Goal: Task Accomplishment & Management: Use online tool/utility

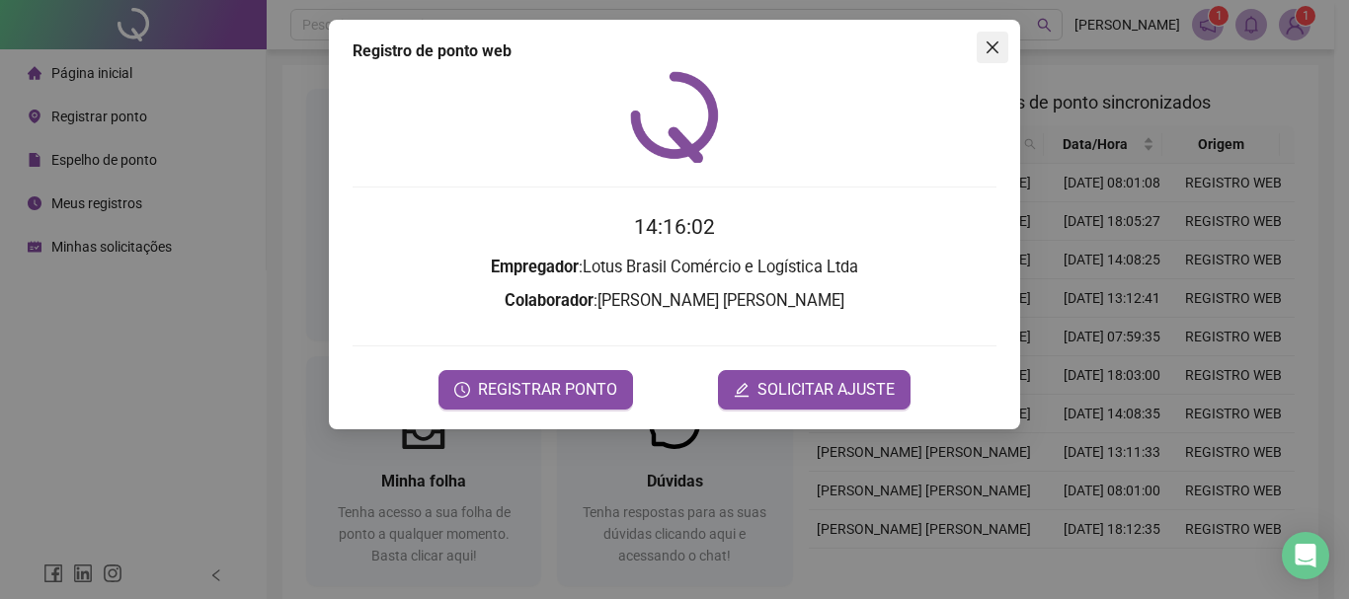
click at [996, 49] on icon "close" at bounding box center [992, 47] width 16 height 16
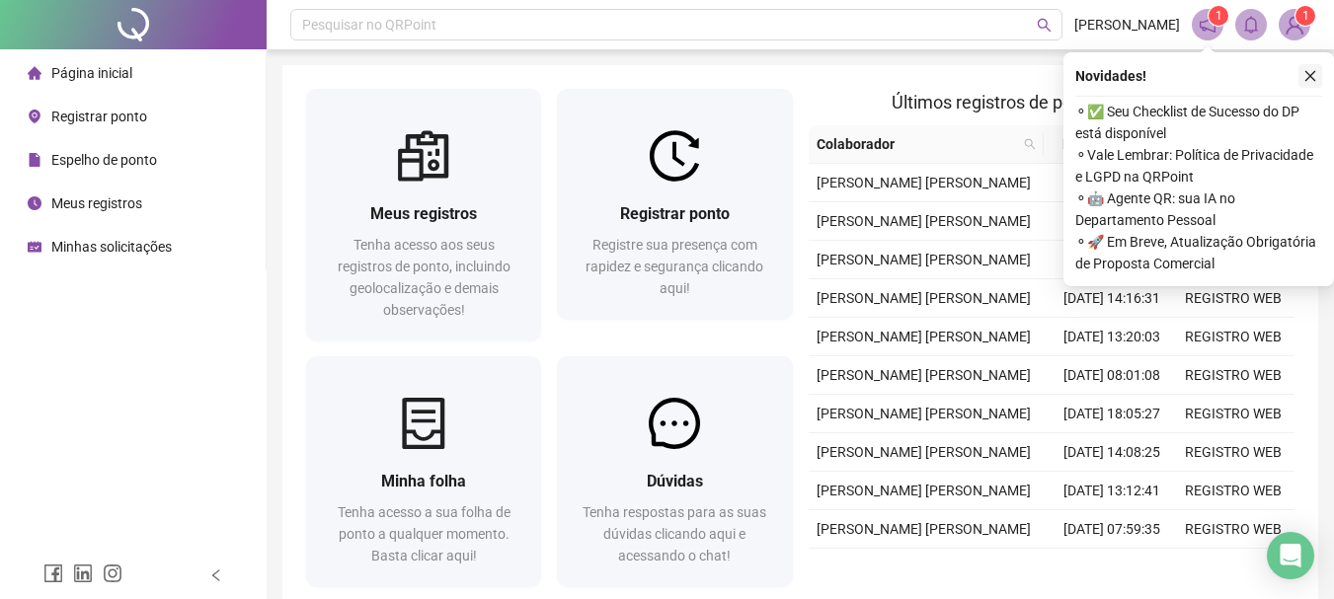
click at [1310, 73] on icon "close" at bounding box center [1310, 76] width 14 height 14
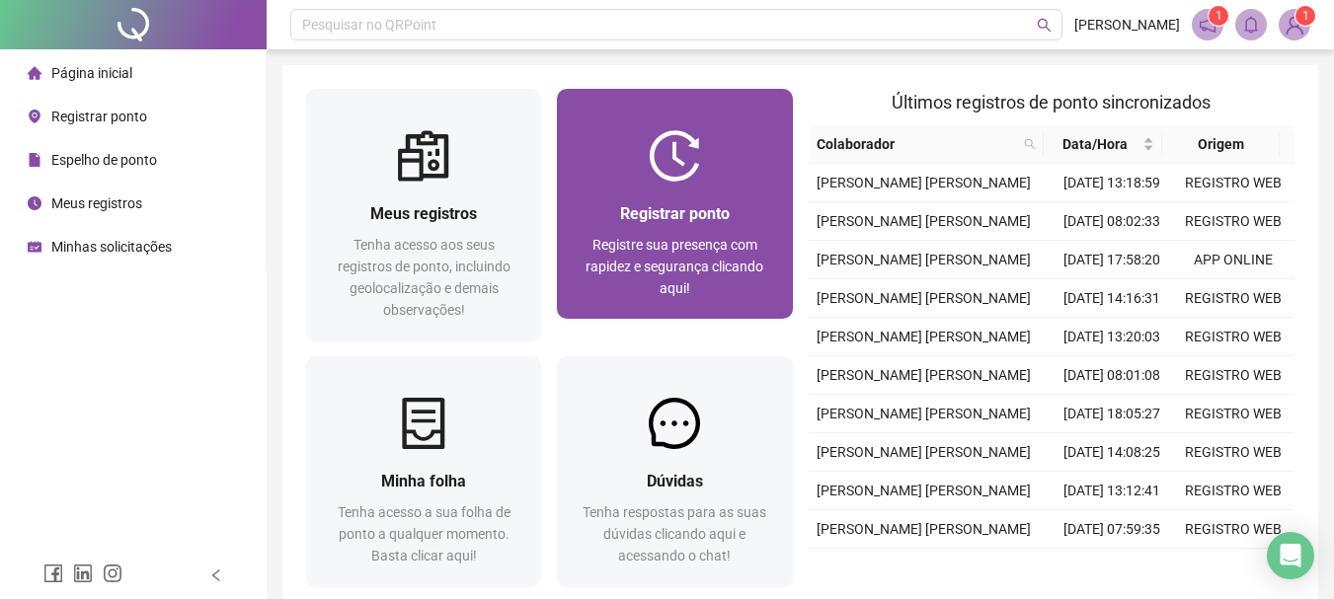
click at [667, 188] on div "Registrar ponto Registre sua presença com rapidez e segurança clicando aqui!" at bounding box center [674, 250] width 235 height 137
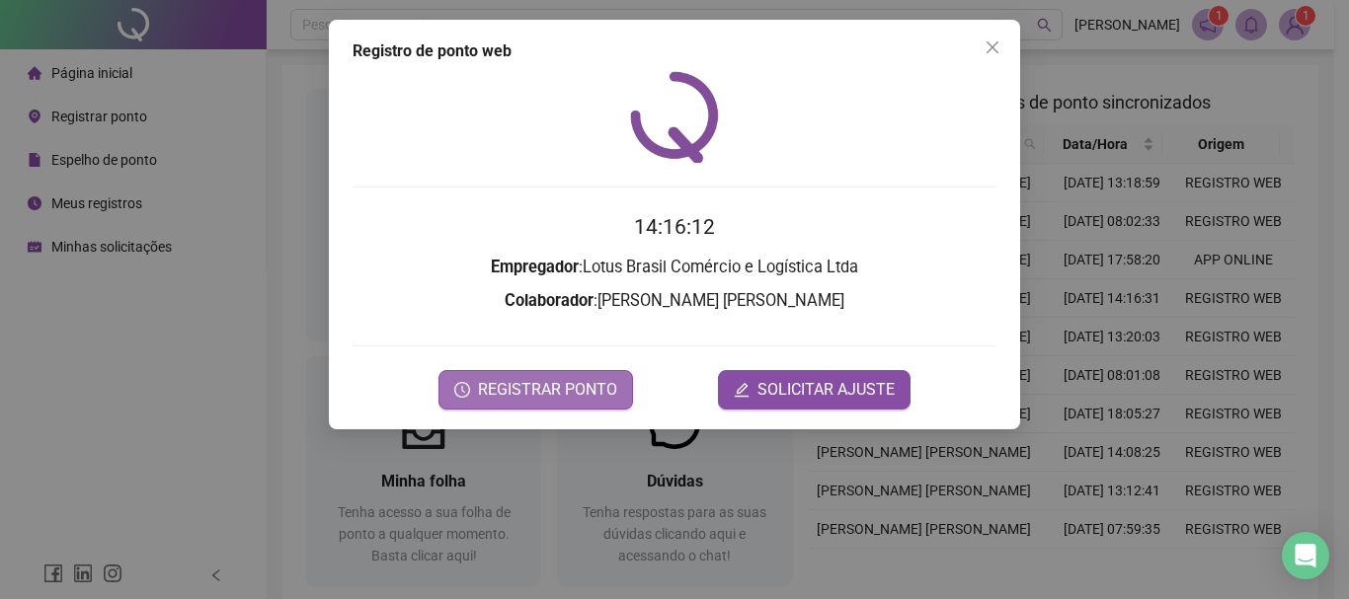
click at [554, 383] on span "REGISTRAR PONTO" at bounding box center [547, 390] width 139 height 24
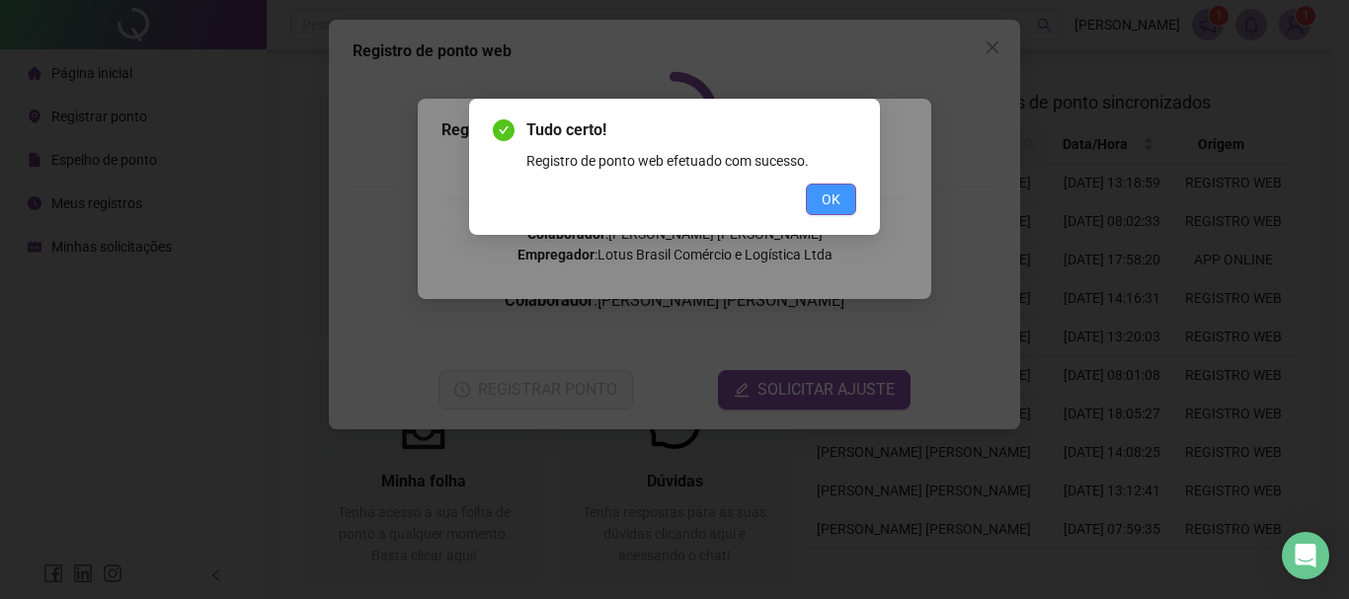
click at [838, 198] on span "OK" at bounding box center [831, 200] width 19 height 22
